Goal: Entertainment & Leisure: Consume media (video, audio)

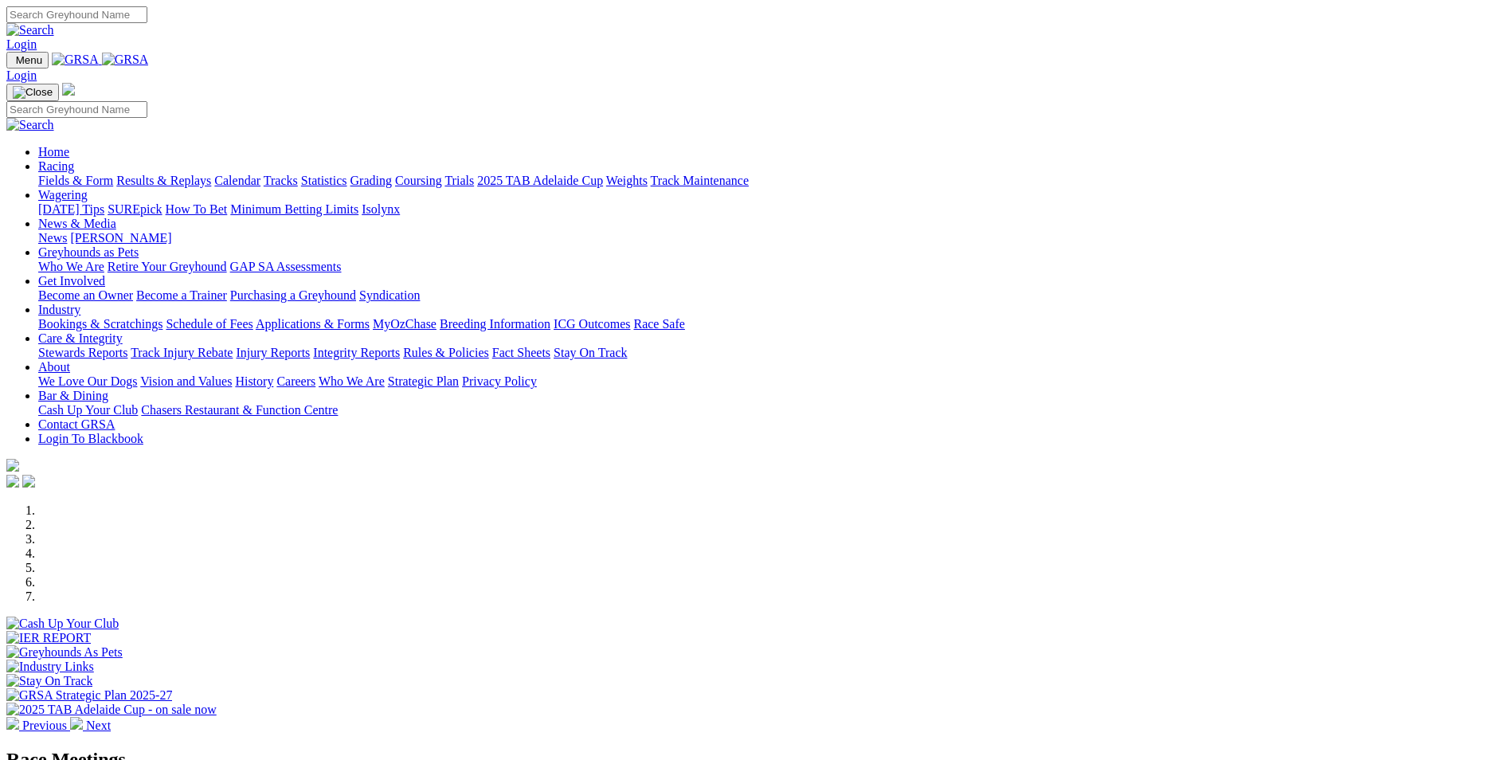
click at [211, 174] on link "Results & Replays" at bounding box center [163, 181] width 95 height 14
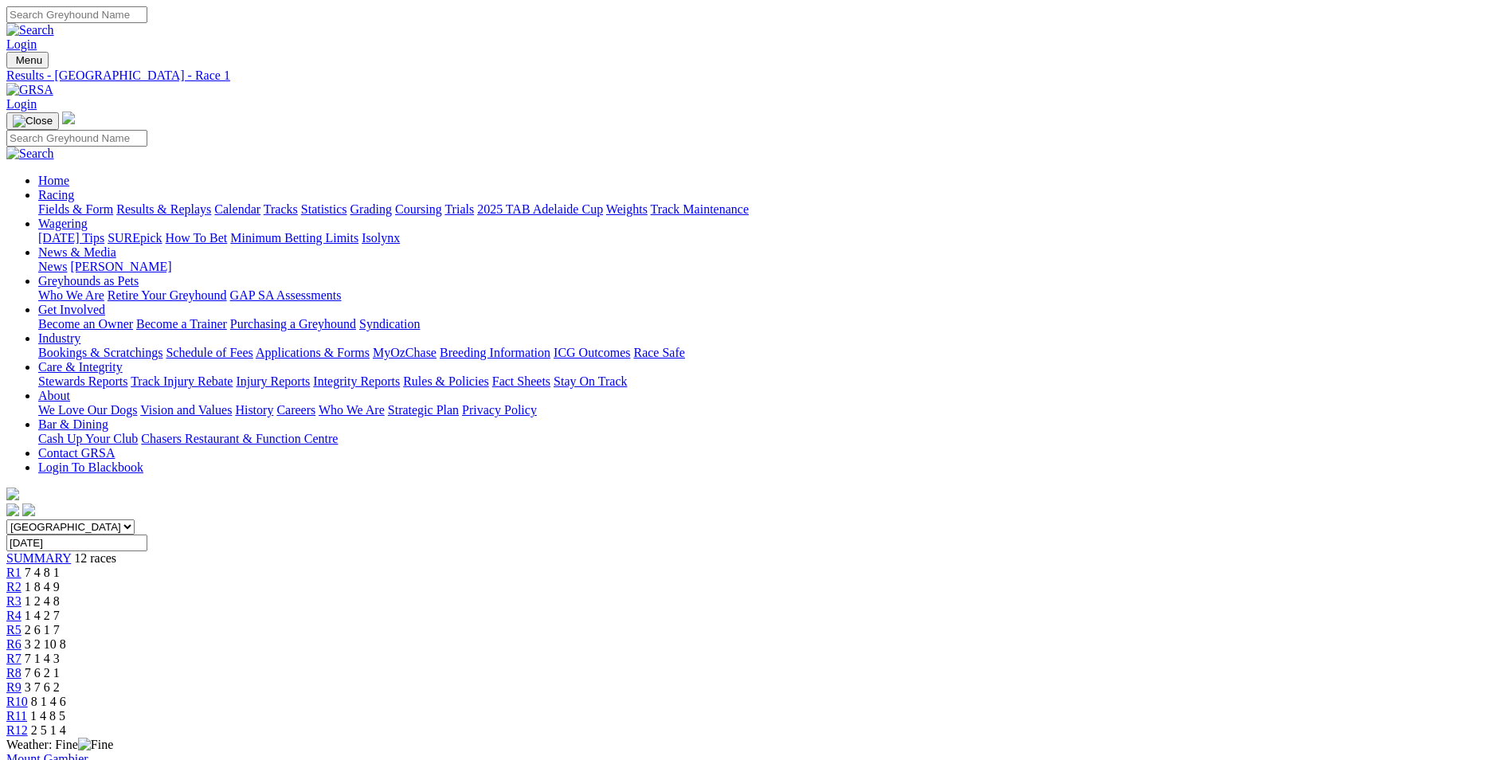
click at [695, 623] on div "R5 2 6 1 7" at bounding box center [755, 630] width 1499 height 14
